Goal: Task Accomplishment & Management: Manage account settings

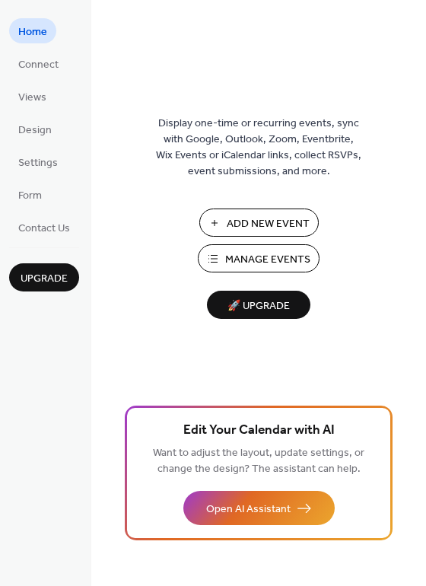
click at [306, 253] on span "Manage Events" at bounding box center [267, 260] width 85 height 16
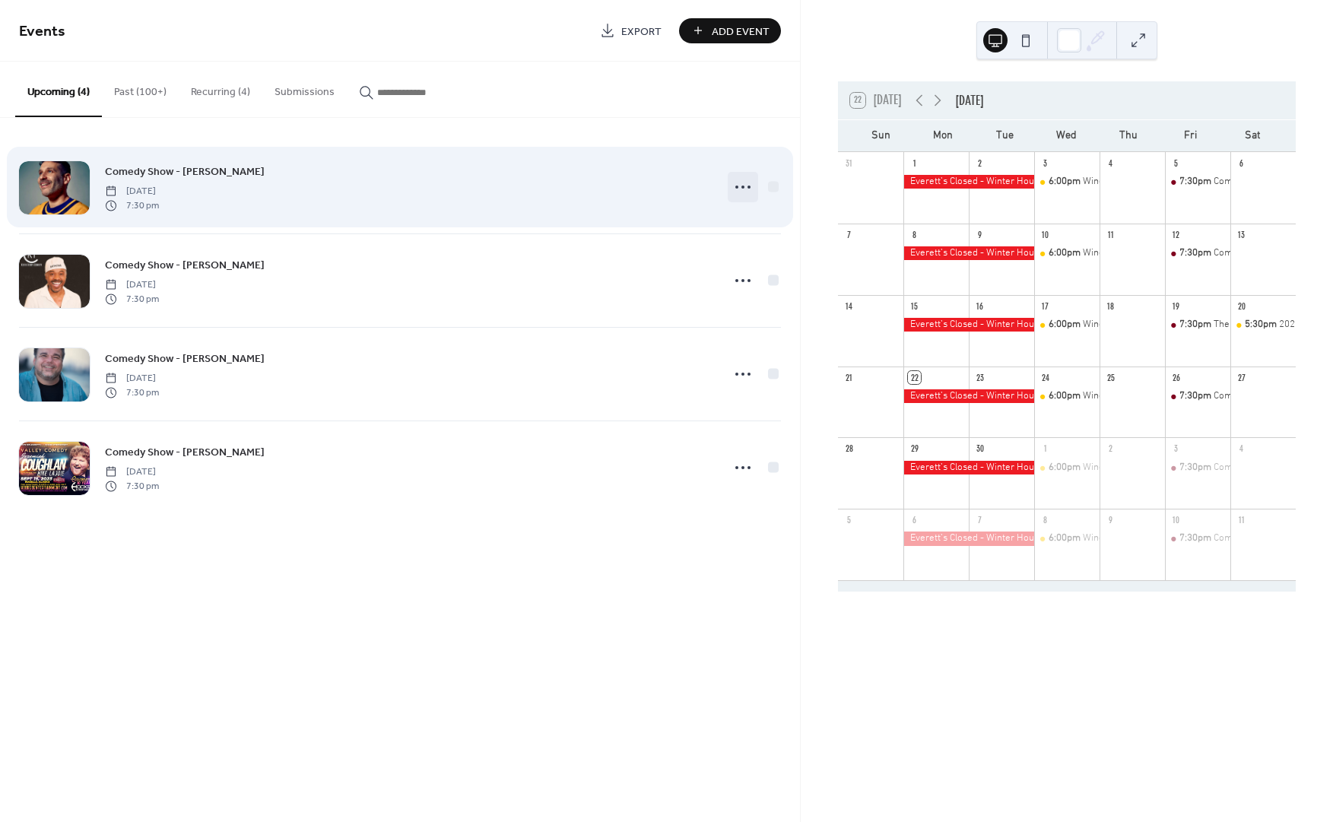
click at [742, 192] on icon at bounding box center [743, 187] width 24 height 24
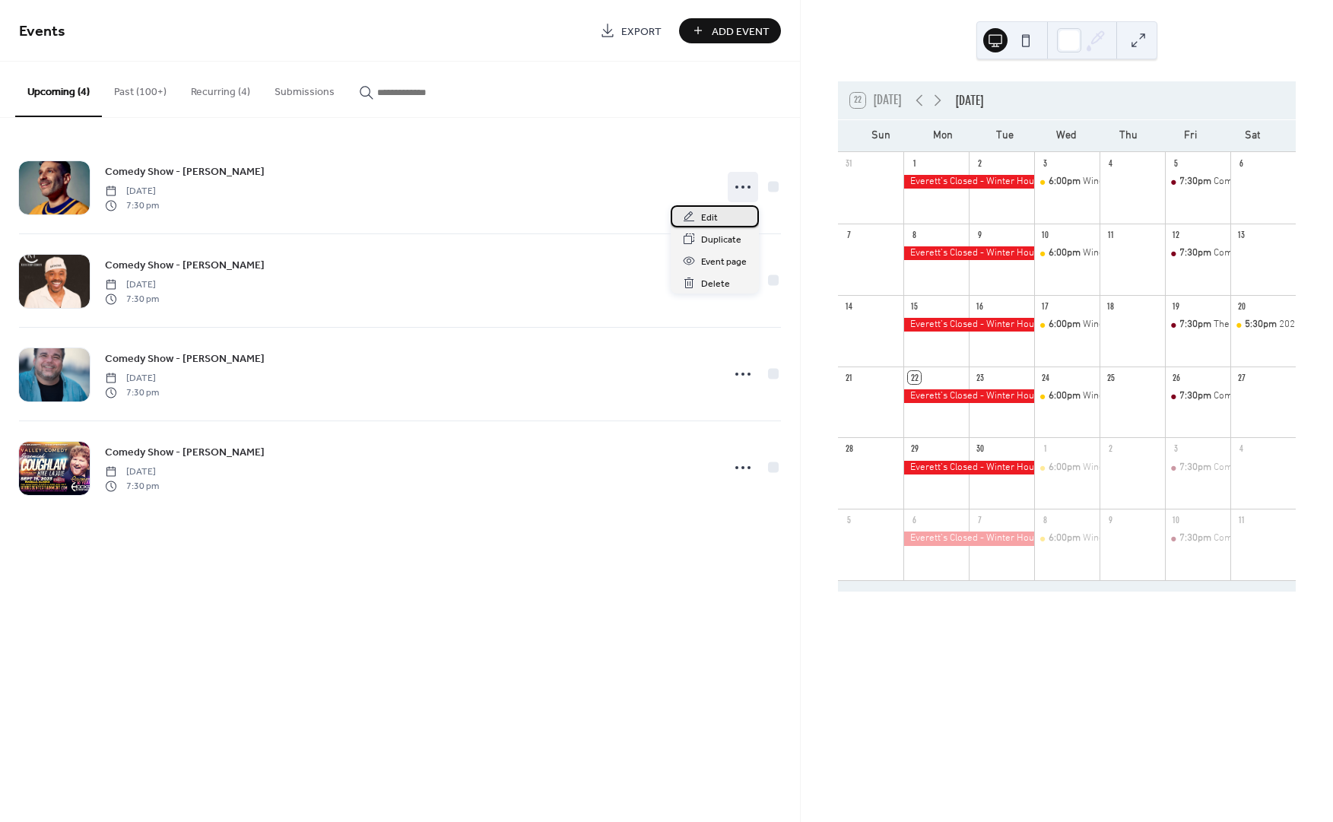
click at [738, 214] on div "Edit" at bounding box center [715, 216] width 88 height 22
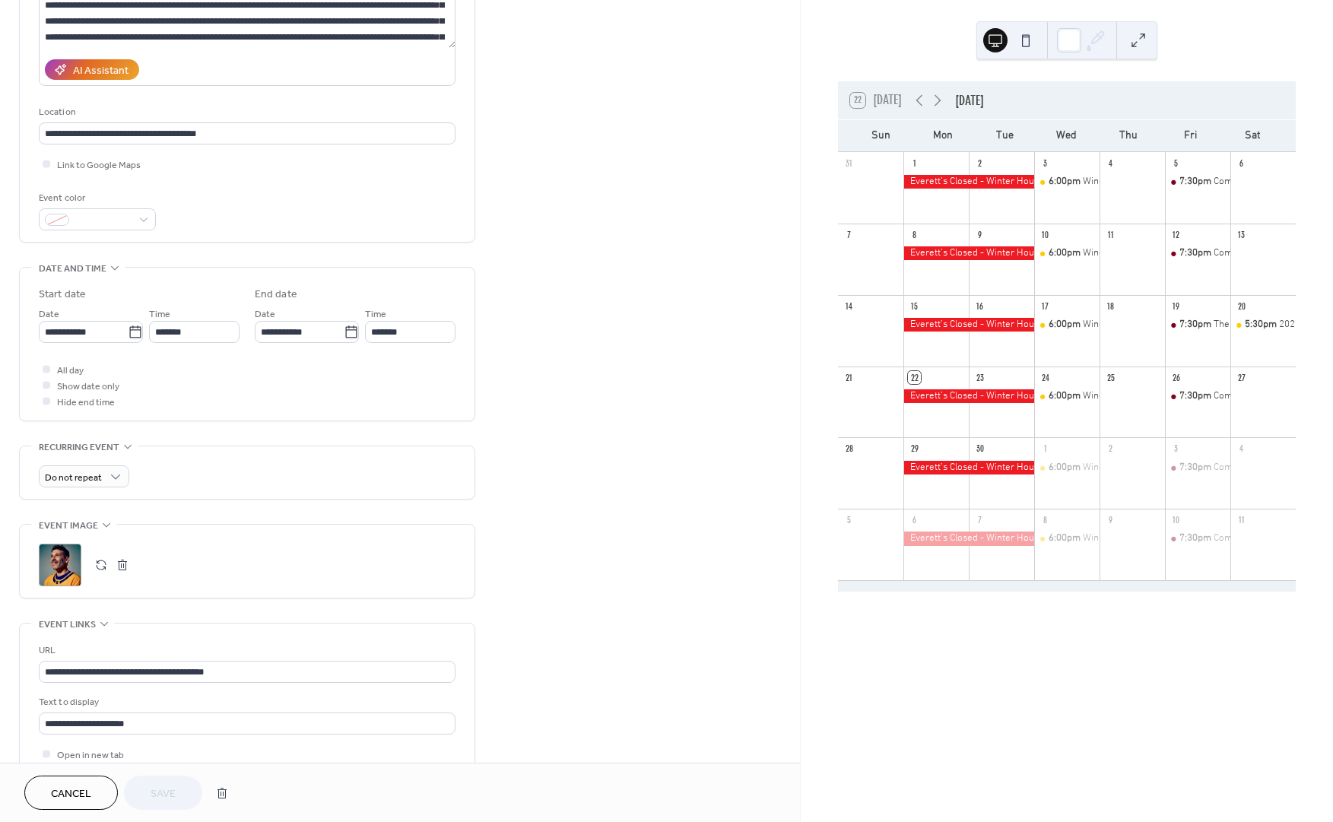
scroll to position [365, 0]
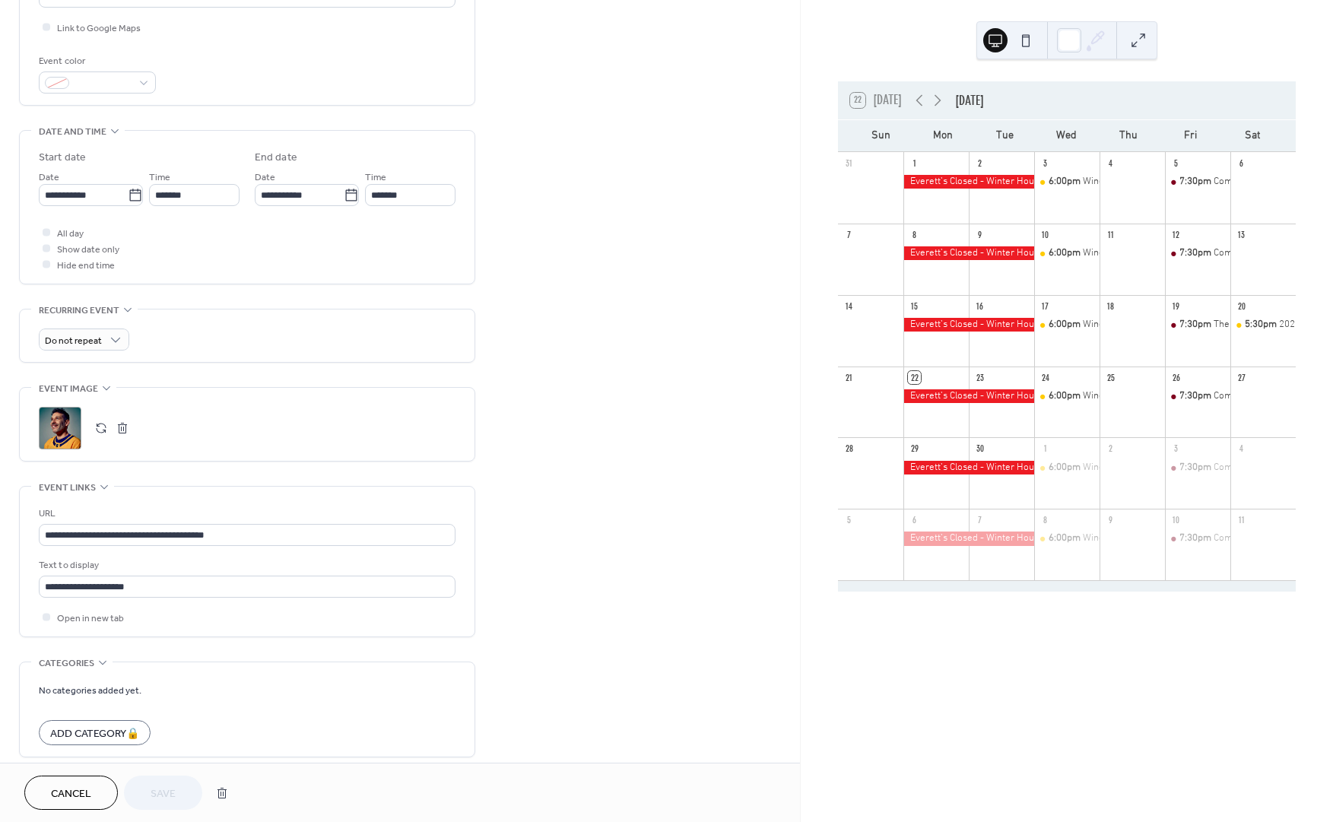
click at [129, 435] on button "button" at bounding box center [122, 428] width 21 height 21
click at [76, 432] on div ";" at bounding box center [60, 428] width 43 height 43
click at [149, 789] on button "Save" at bounding box center [163, 793] width 78 height 34
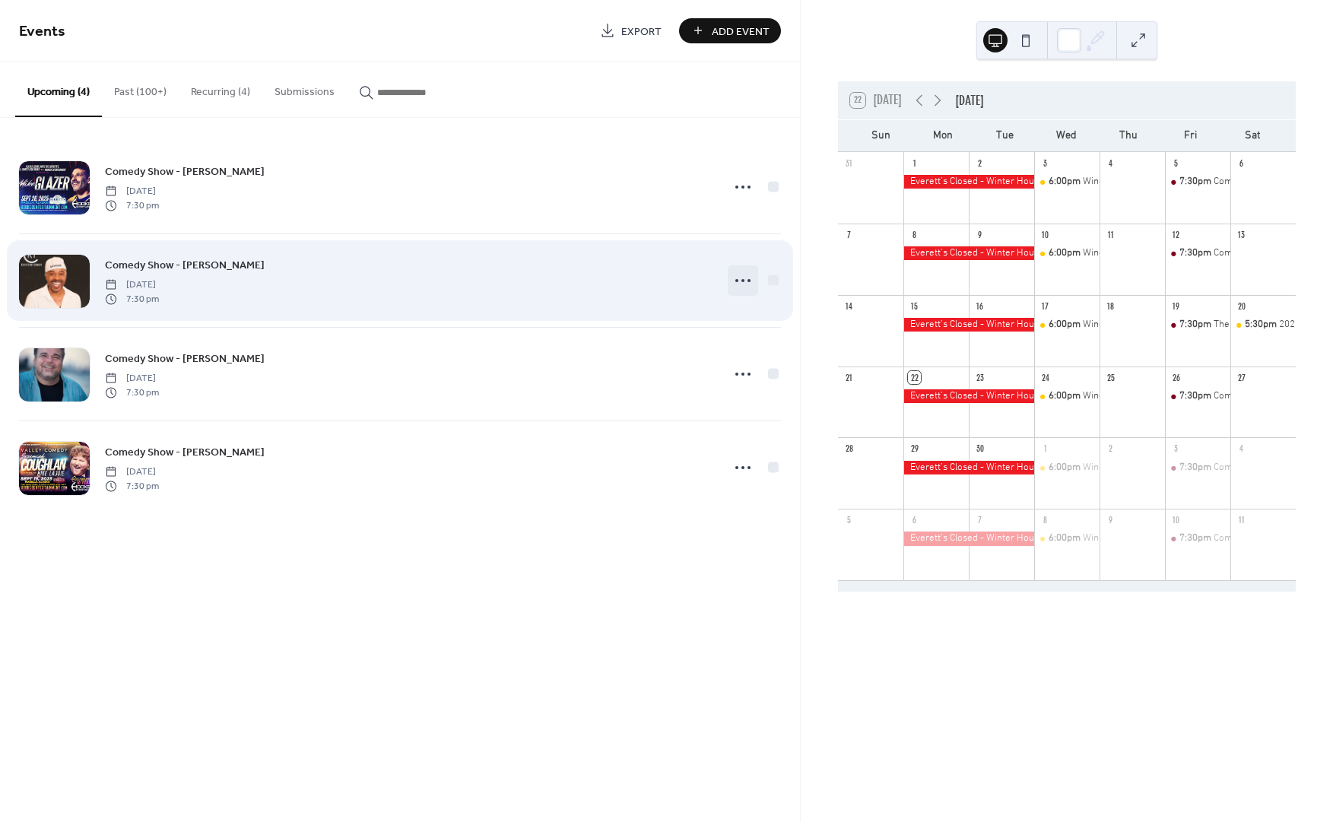
click at [745, 287] on icon at bounding box center [743, 280] width 24 height 24
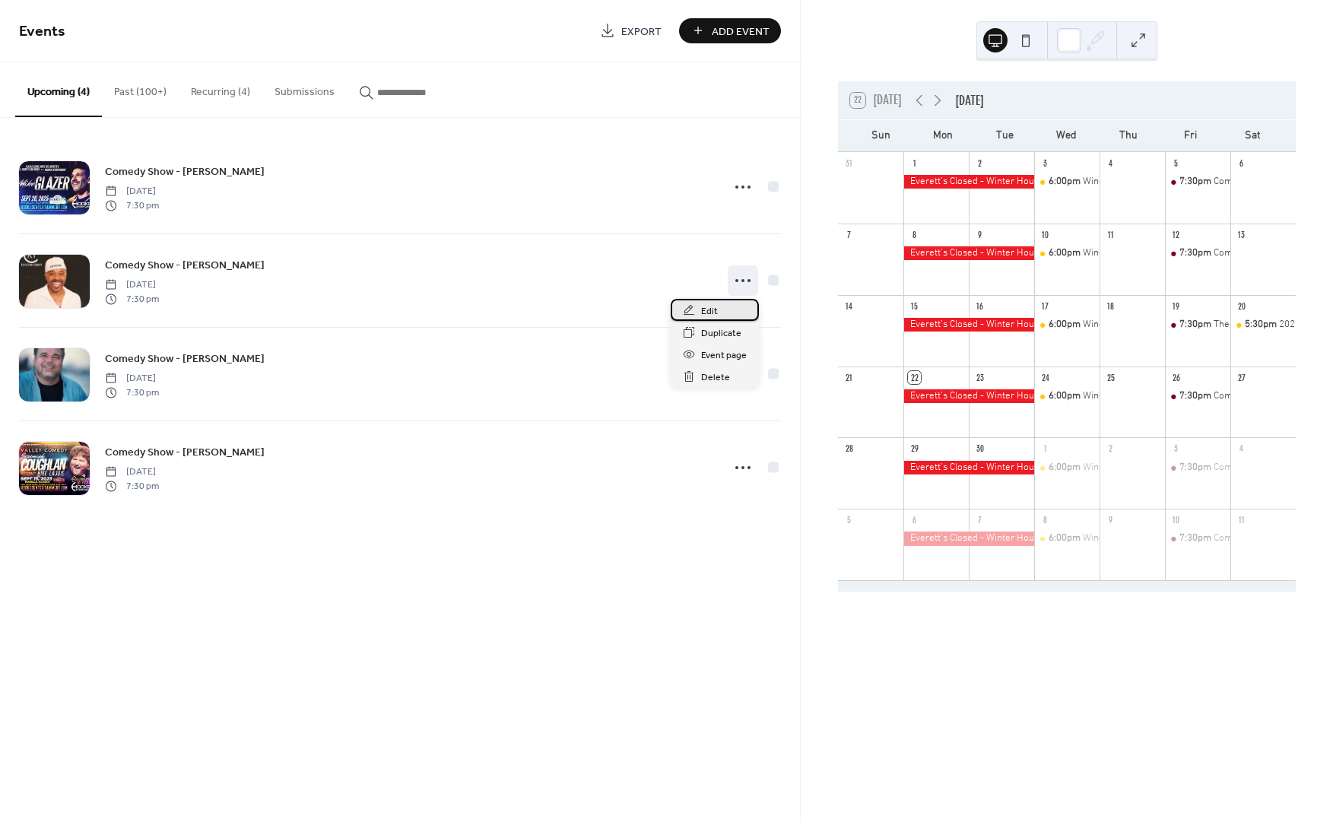
click at [739, 306] on div "Edit" at bounding box center [715, 310] width 88 height 22
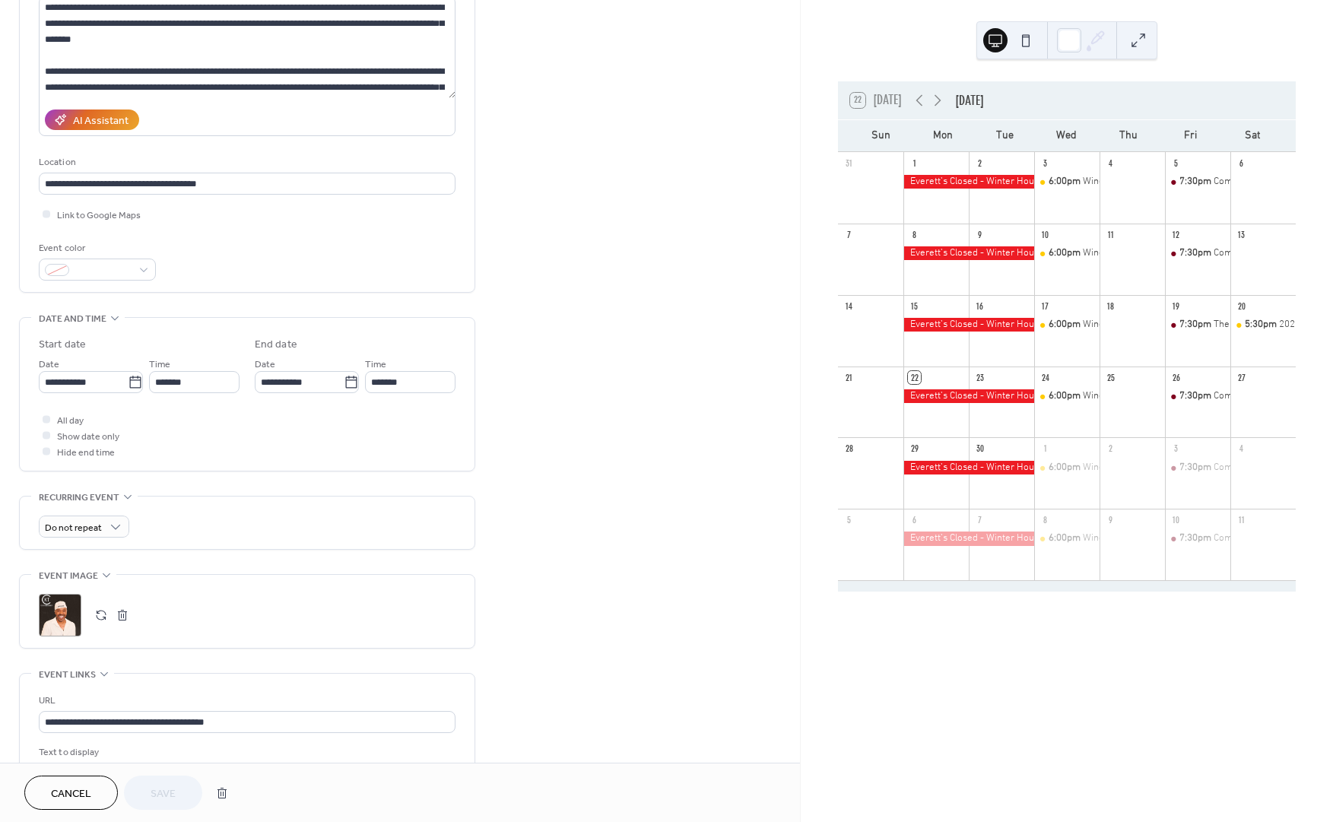
scroll to position [228, 0]
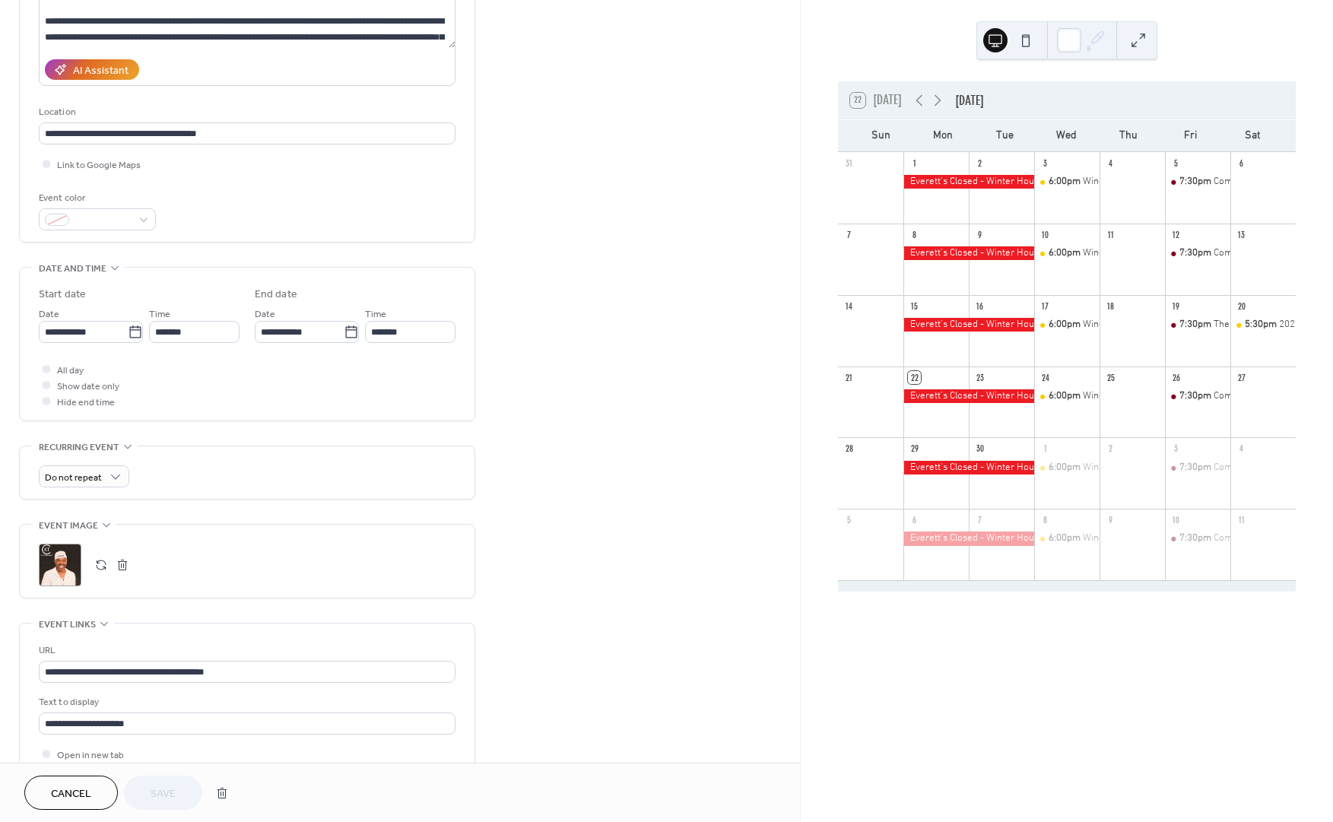
click at [116, 570] on button "button" at bounding box center [122, 564] width 21 height 21
click at [50, 564] on icon at bounding box center [60, 565] width 24 height 24
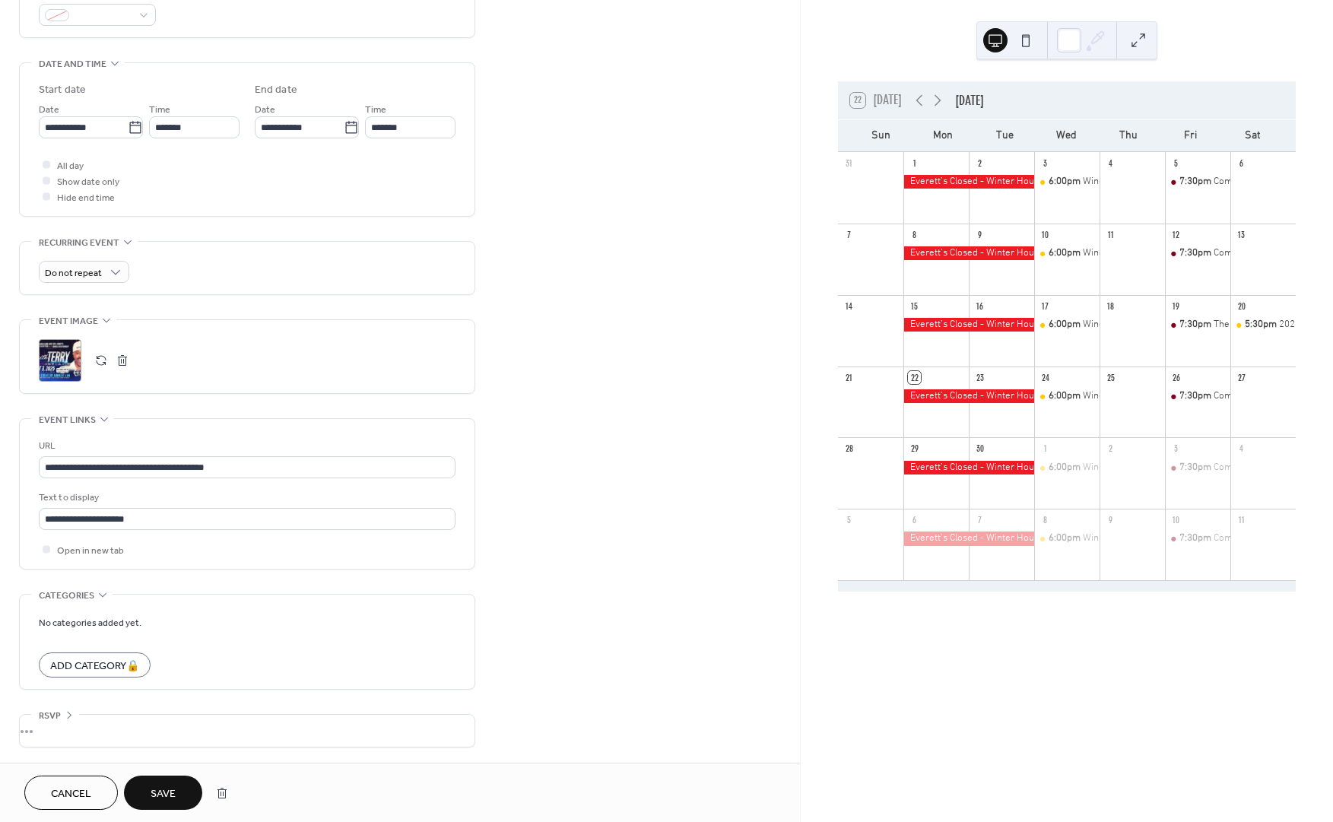
click at [179, 783] on button "Save" at bounding box center [163, 793] width 78 height 34
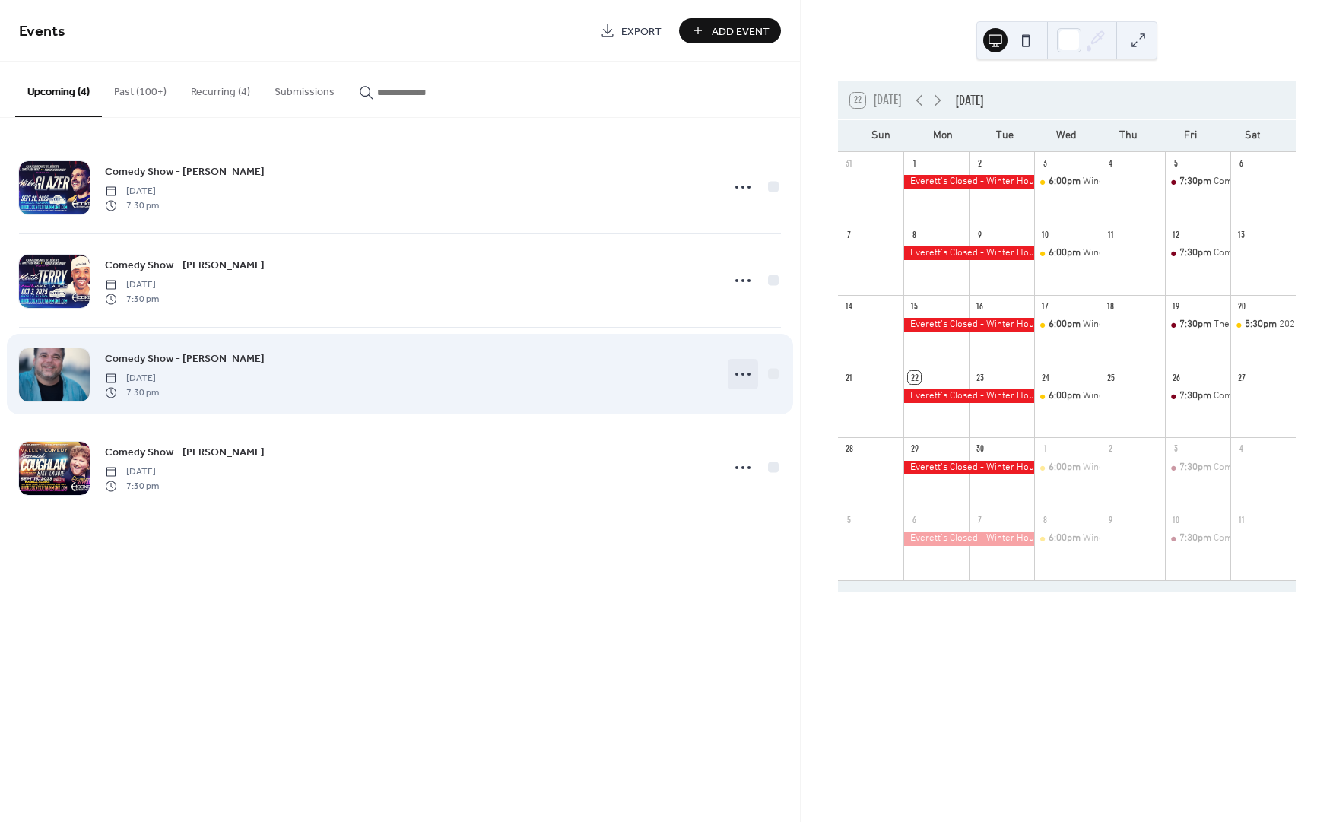
click at [742, 377] on icon at bounding box center [743, 374] width 24 height 24
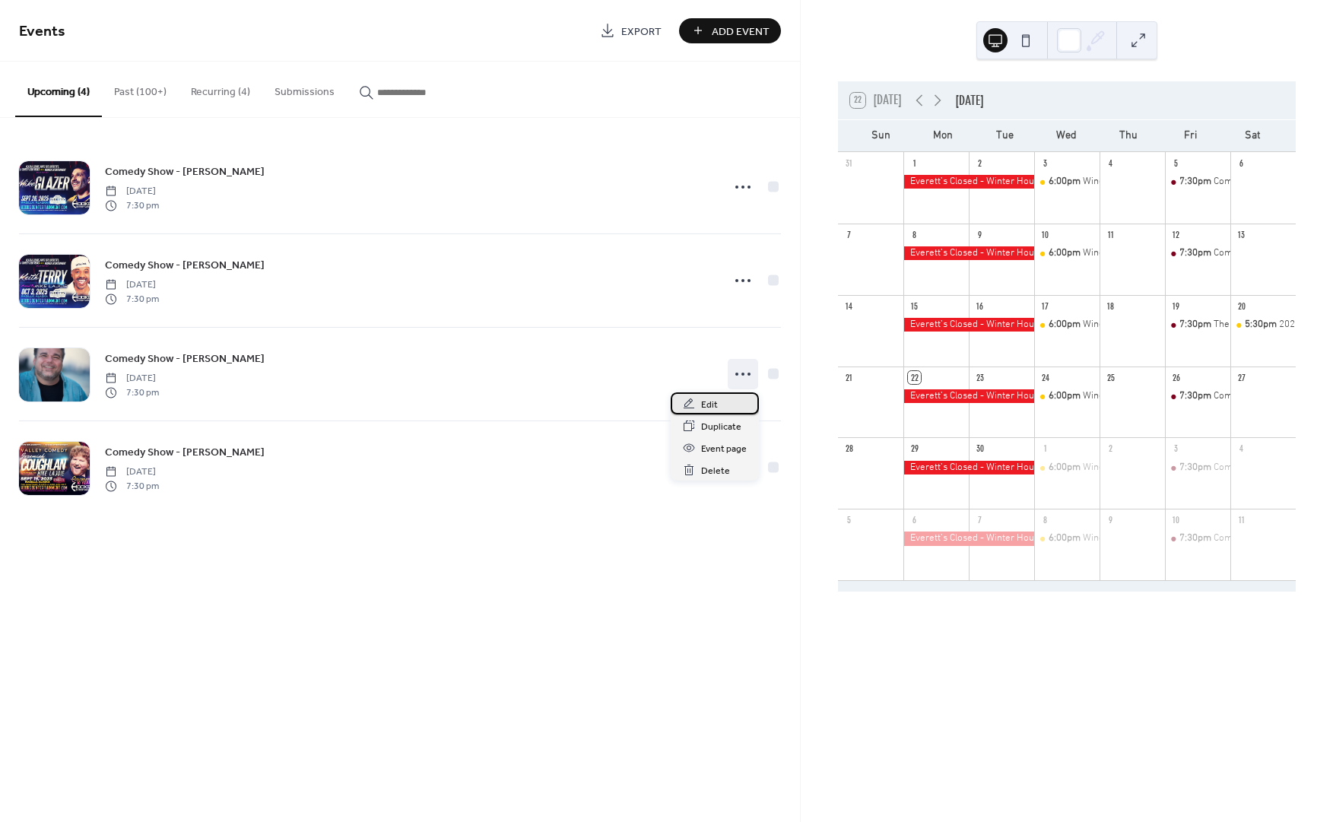
click at [722, 411] on div "Edit" at bounding box center [715, 403] width 88 height 22
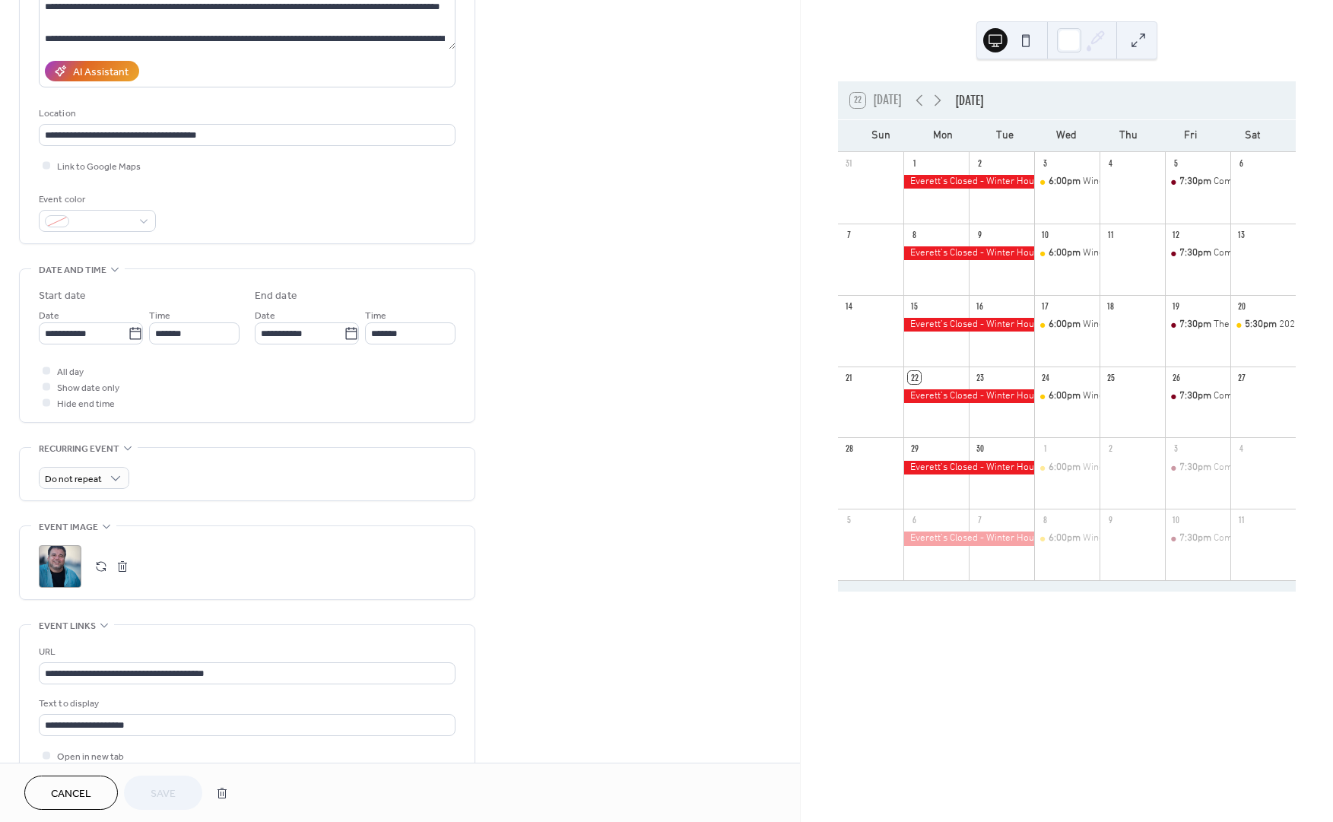
scroll to position [228, 0]
click at [127, 571] on button "button" at bounding box center [122, 564] width 21 height 21
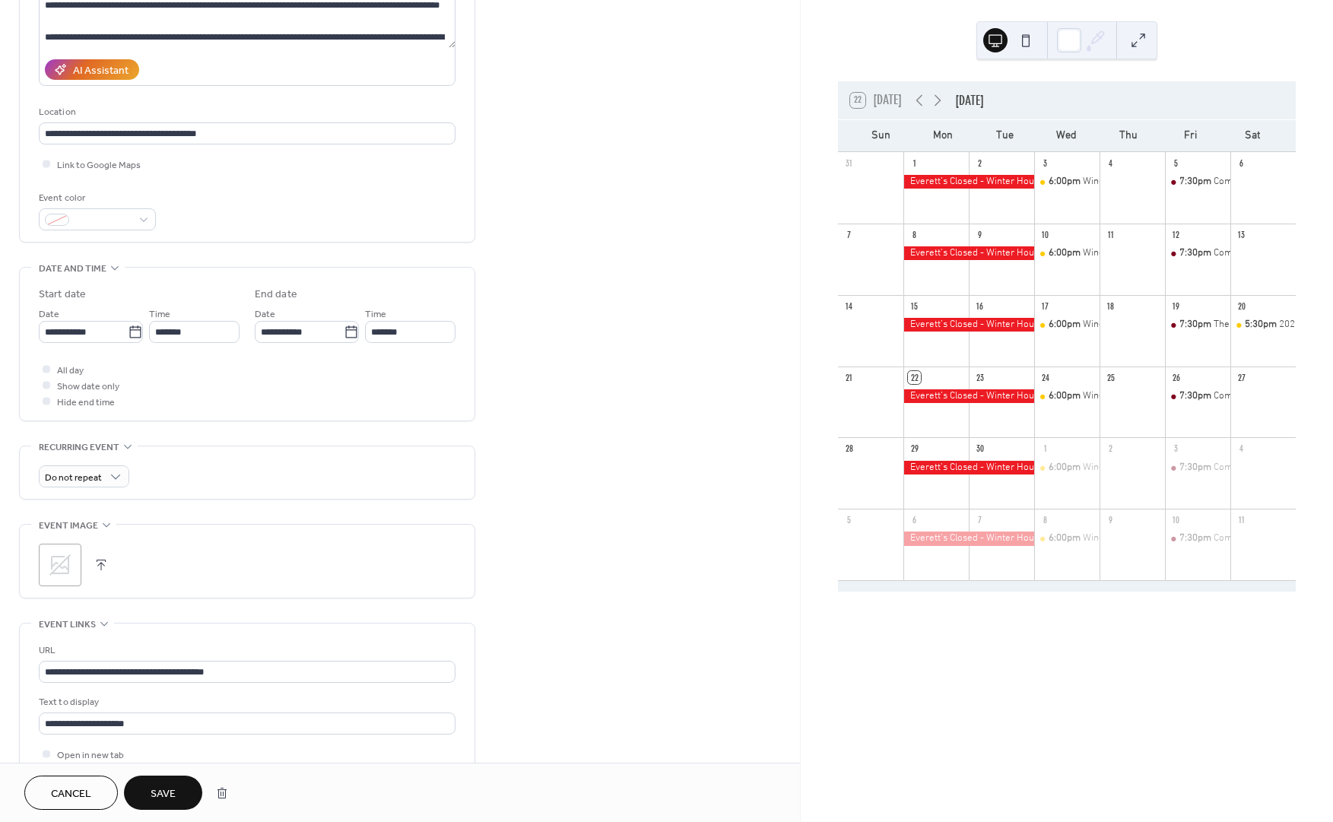
click at [69, 575] on icon at bounding box center [59, 564] width 21 height 21
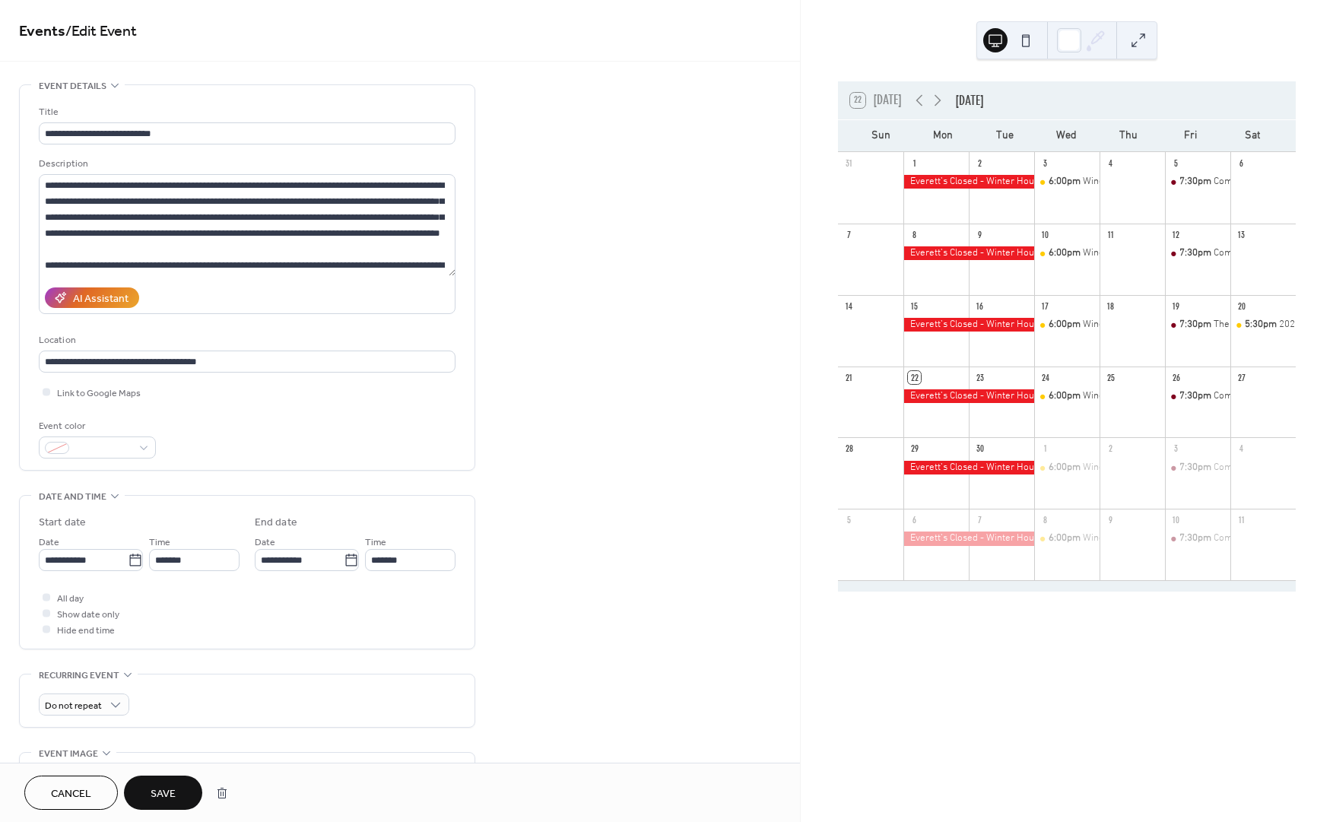
click at [173, 801] on span "Save" at bounding box center [163, 794] width 25 height 16
